Goal: Find specific page/section

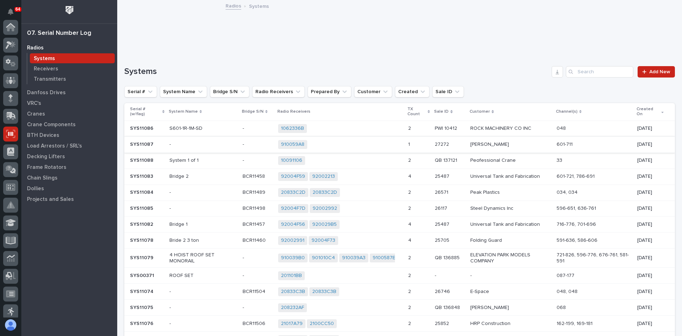
scroll to position [107, 0]
click at [576, 75] on input "Search" at bounding box center [600, 71] width 68 height 11
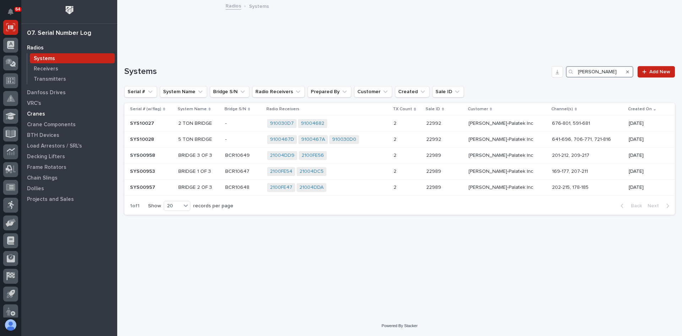
type input "[PERSON_NAME]"
click at [34, 113] on p "Cranes" at bounding box center [36, 114] width 18 height 6
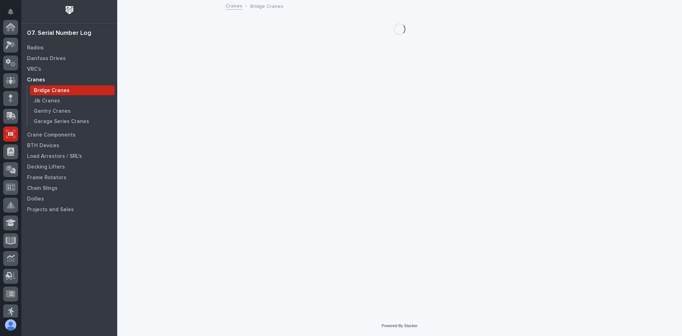
scroll to position [107, 0]
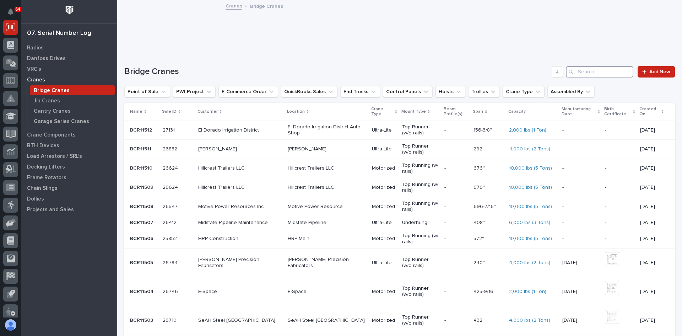
click at [581, 74] on input "Search" at bounding box center [600, 71] width 68 height 11
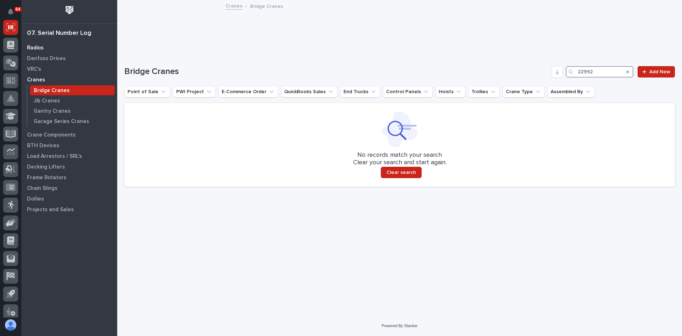
type input "22992"
click at [37, 47] on p "Radios" at bounding box center [35, 48] width 17 height 6
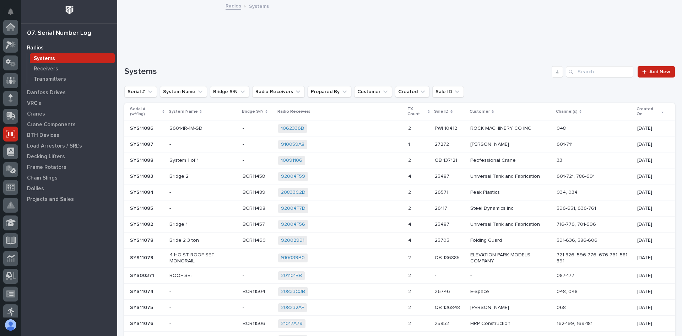
scroll to position [107, 0]
